Goal: Ask a question: Seek information or help from site administrators or community

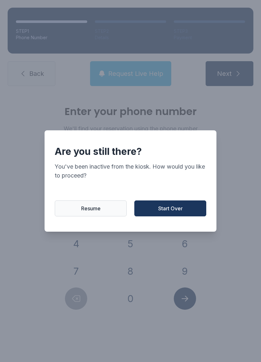
click at [183, 216] on button "Start Over" at bounding box center [170, 208] width 72 height 16
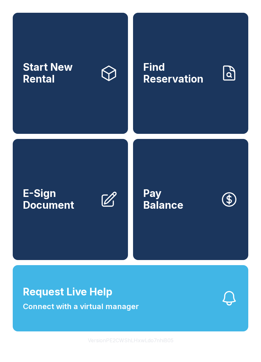
click at [172, 84] on span "Find Reservation" at bounding box center [179, 72] width 72 height 23
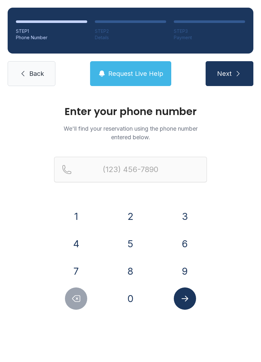
click at [30, 76] on span "Back" at bounding box center [36, 73] width 15 height 9
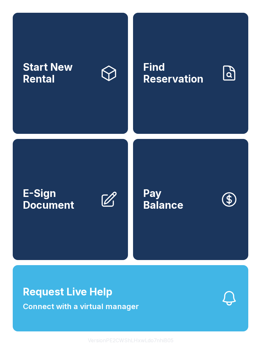
click at [115, 312] on span "Request Live Help Connect with a virtual manager" at bounding box center [81, 298] width 116 height 28
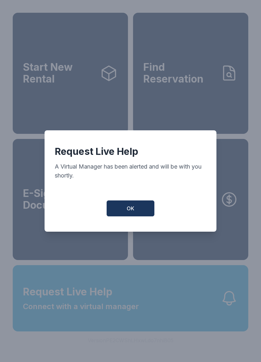
click at [137, 209] on button "OK" at bounding box center [131, 208] width 48 height 16
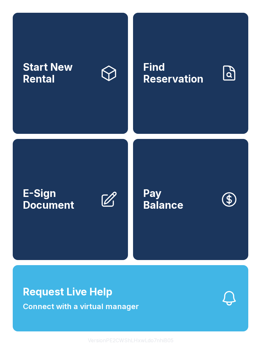
click at [130, 312] on span "Connect with a virtual manager" at bounding box center [81, 306] width 116 height 11
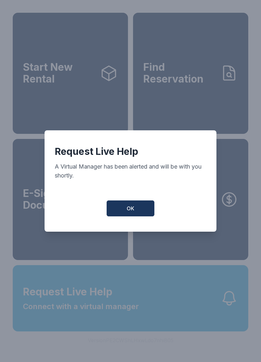
click at [135, 210] on button "OK" at bounding box center [131, 208] width 48 height 16
